Goal: Information Seeking & Learning: Learn about a topic

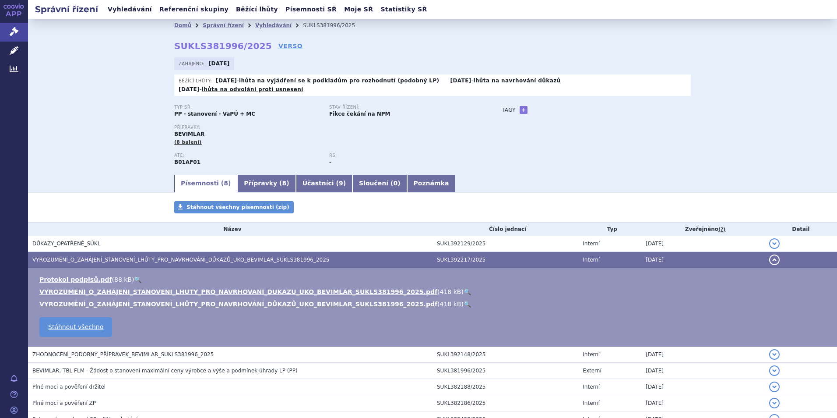
click at [130, 13] on link "Vyhledávání" at bounding box center [129, 10] width 49 height 12
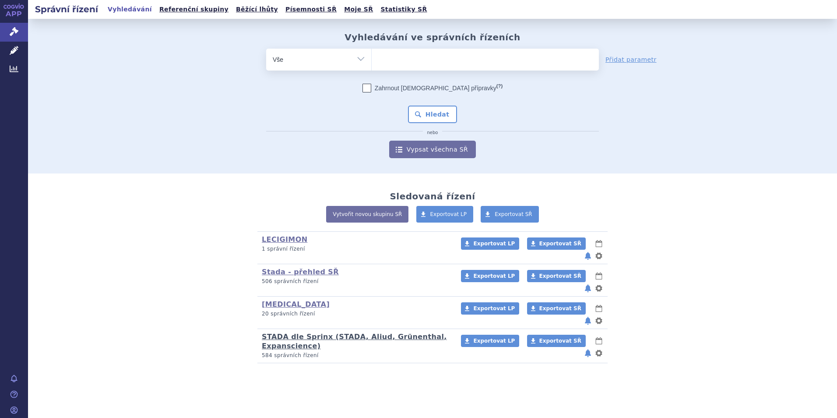
click at [285, 332] on link "STADA dle Sprinx (STADA, Aliud, Grünenthal, Expanscience)" at bounding box center [354, 341] width 185 height 18
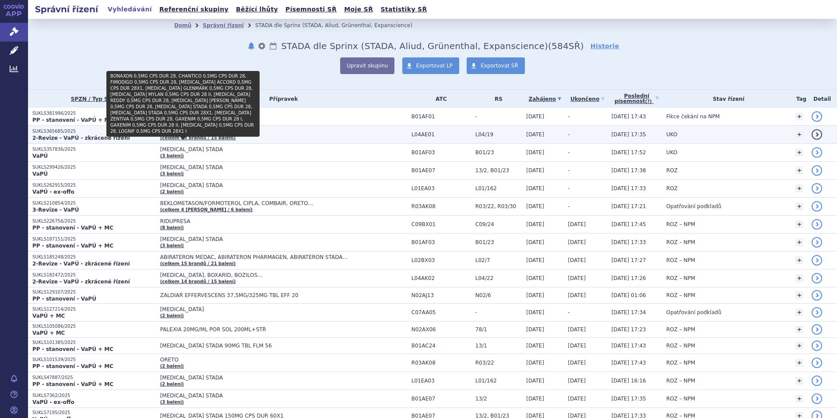
click at [179, 137] on link "(celkem 13 brandů / 15 balení)" at bounding box center [198, 137] width 76 height 5
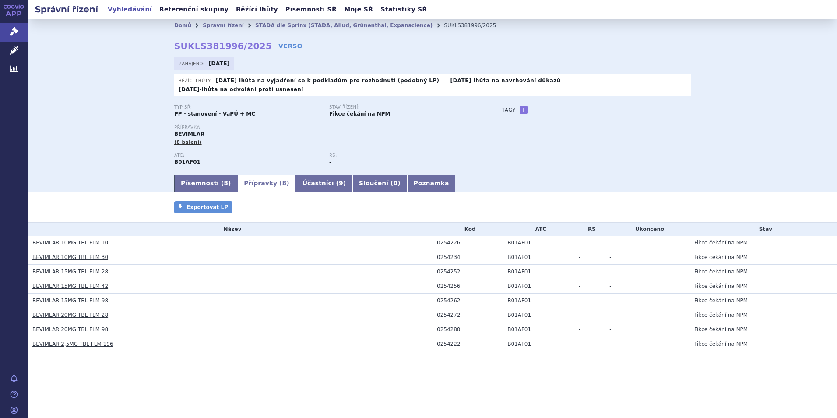
click at [129, 11] on link "Vyhledávání" at bounding box center [129, 10] width 49 height 12
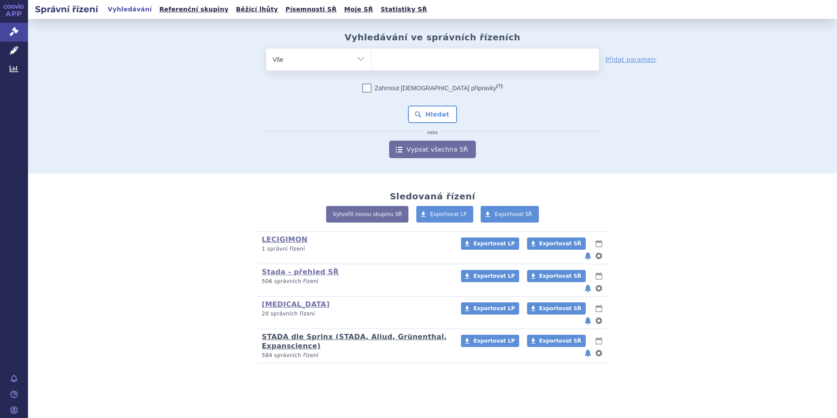
click at [272, 332] on link "STADA dle Sprinx (STADA, Aliud, Grünenthal, Expanscience)" at bounding box center [354, 341] width 185 height 18
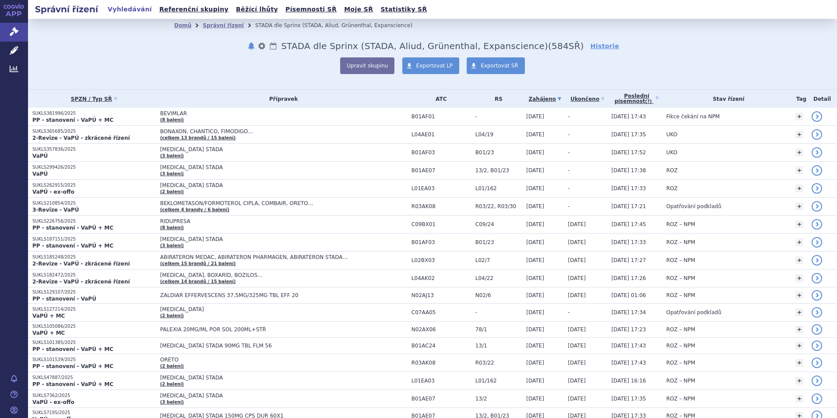
click at [79, 120] on strong "PP - stanovení - VaPÚ + MC" at bounding box center [72, 120] width 81 height 6
